Goal: Navigation & Orientation: Find specific page/section

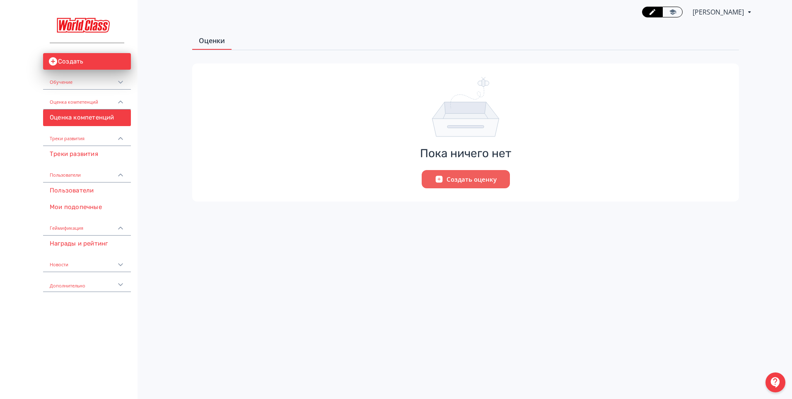
click at [92, 84] on div "Обучение" at bounding box center [87, 80] width 88 height 20
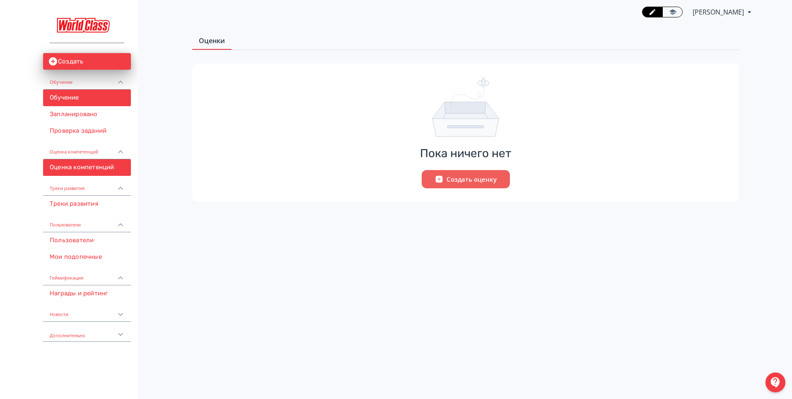
click at [85, 95] on link "Обучение" at bounding box center [87, 97] width 88 height 17
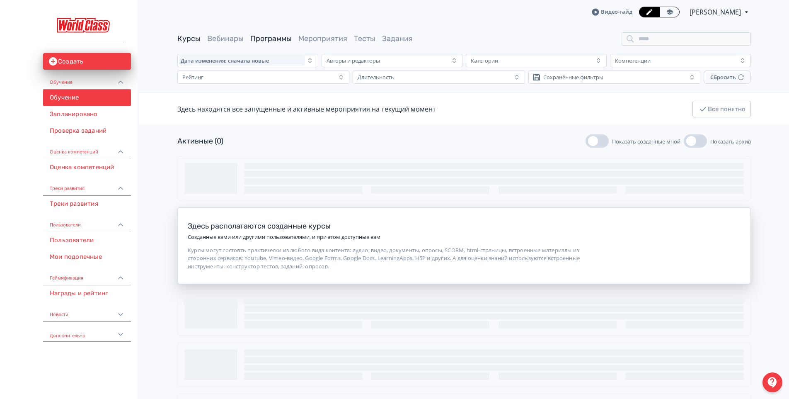
click at [270, 39] on link "Программы" at bounding box center [270, 38] width 41 height 9
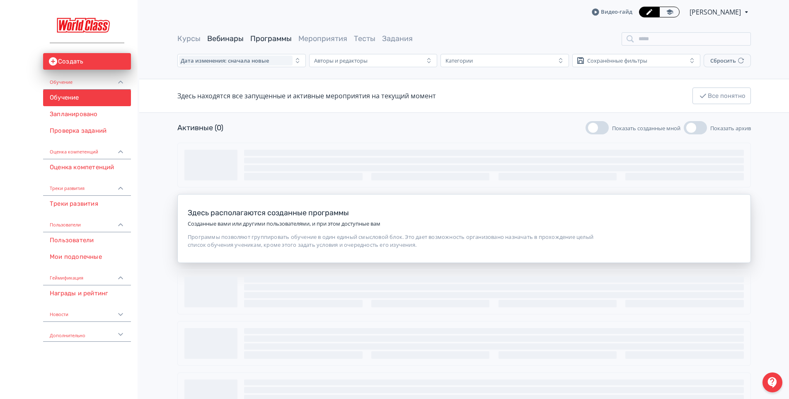
click at [219, 39] on link "Вебинары" at bounding box center [225, 38] width 36 height 9
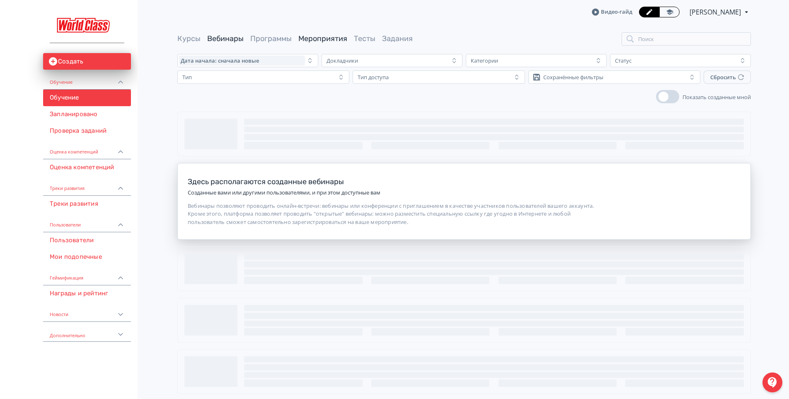
click at [315, 38] on link "Мероприятия" at bounding box center [322, 38] width 49 height 9
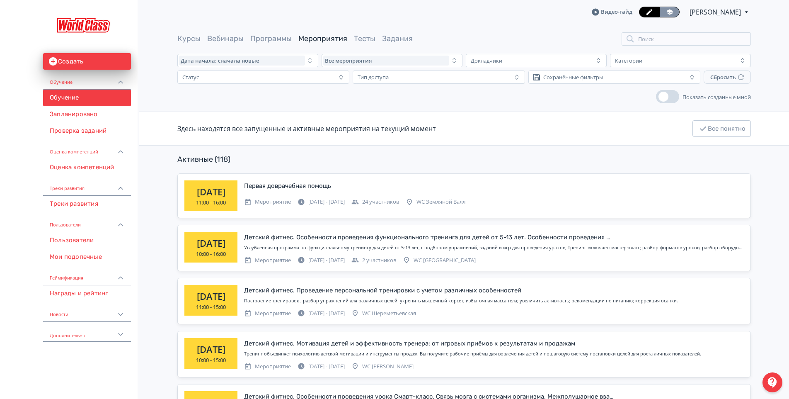
click at [664, 11] on link at bounding box center [669, 12] width 20 height 11
